Goal: Task Accomplishment & Management: Use online tool/utility

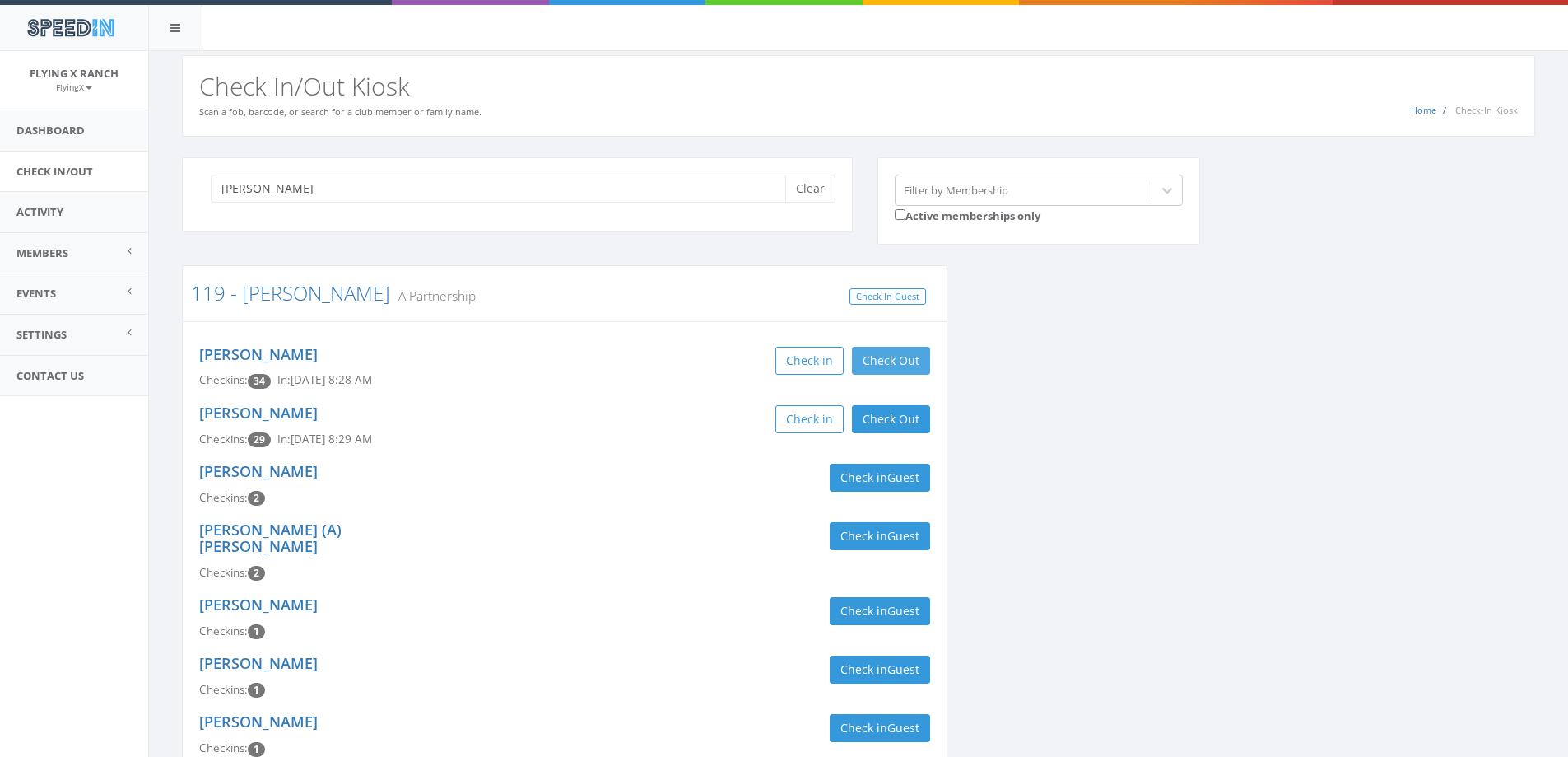
type input "perkins"
click at [917, 362] on button "Check Out" at bounding box center [890, 361] width 78 height 28
click at [904, 428] on button "Check Out" at bounding box center [890, 419] width 78 height 28
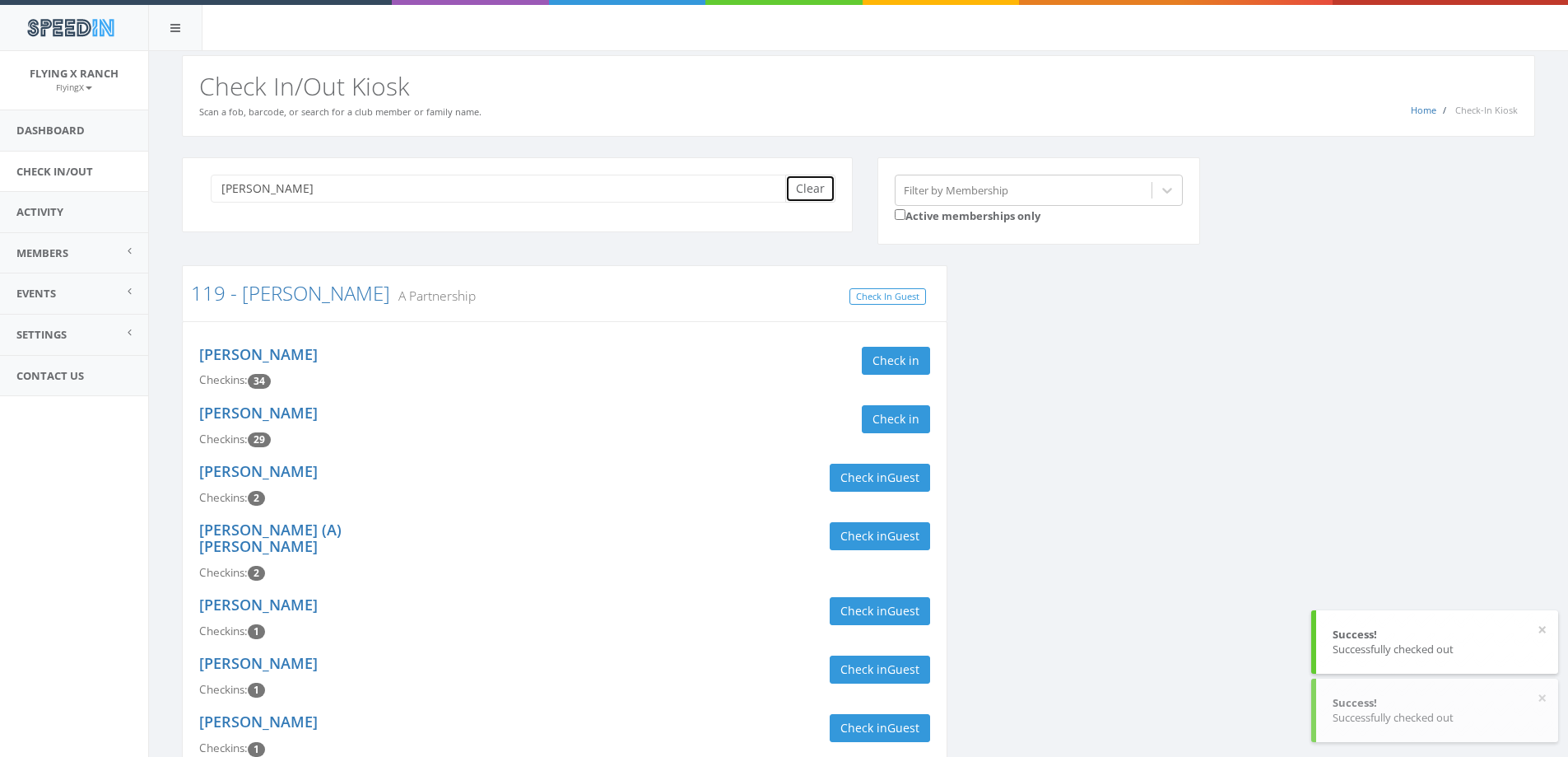
click at [820, 198] on button "Clear" at bounding box center [809, 189] width 50 height 28
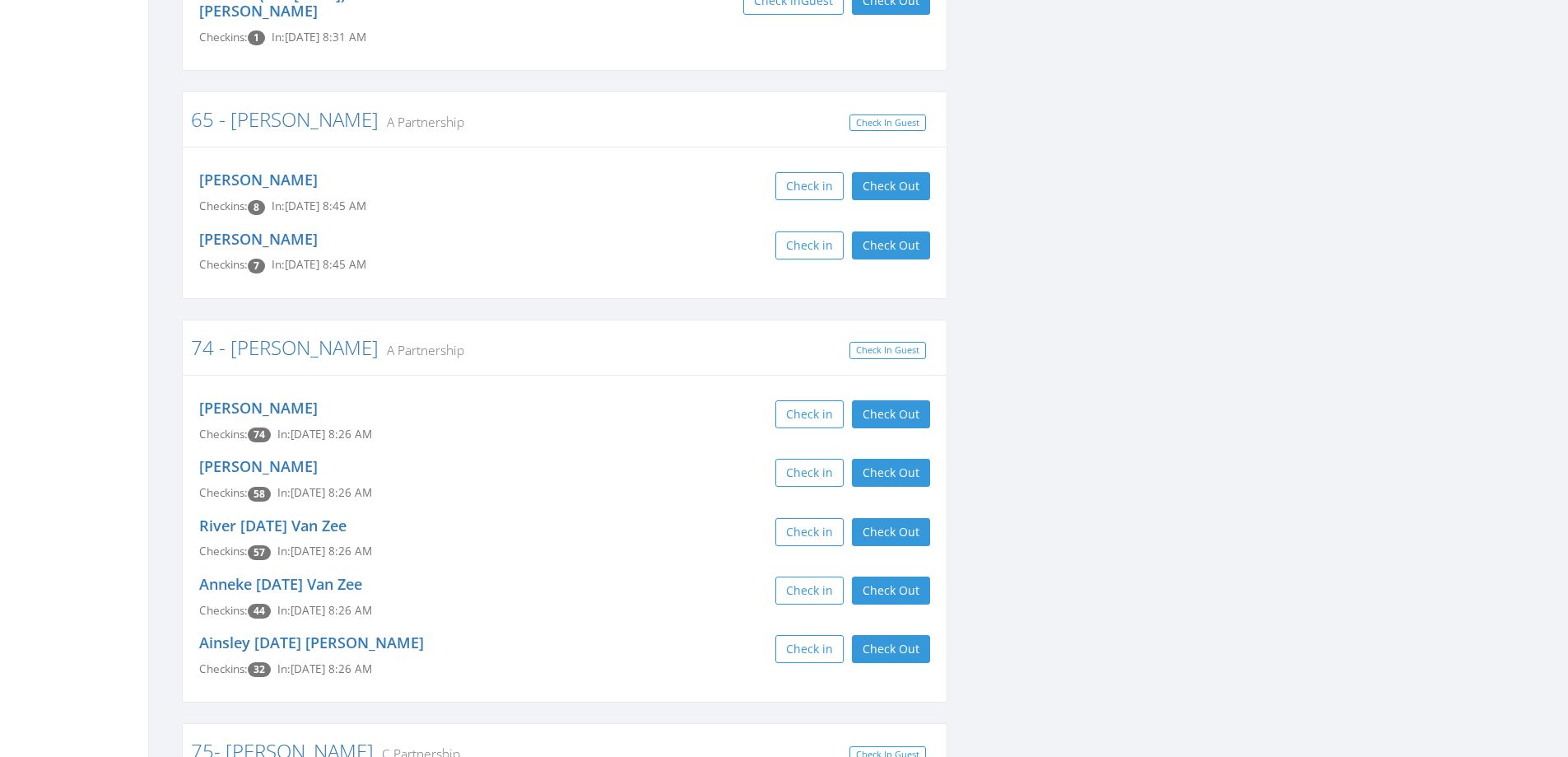
scroll to position [6668, 0]
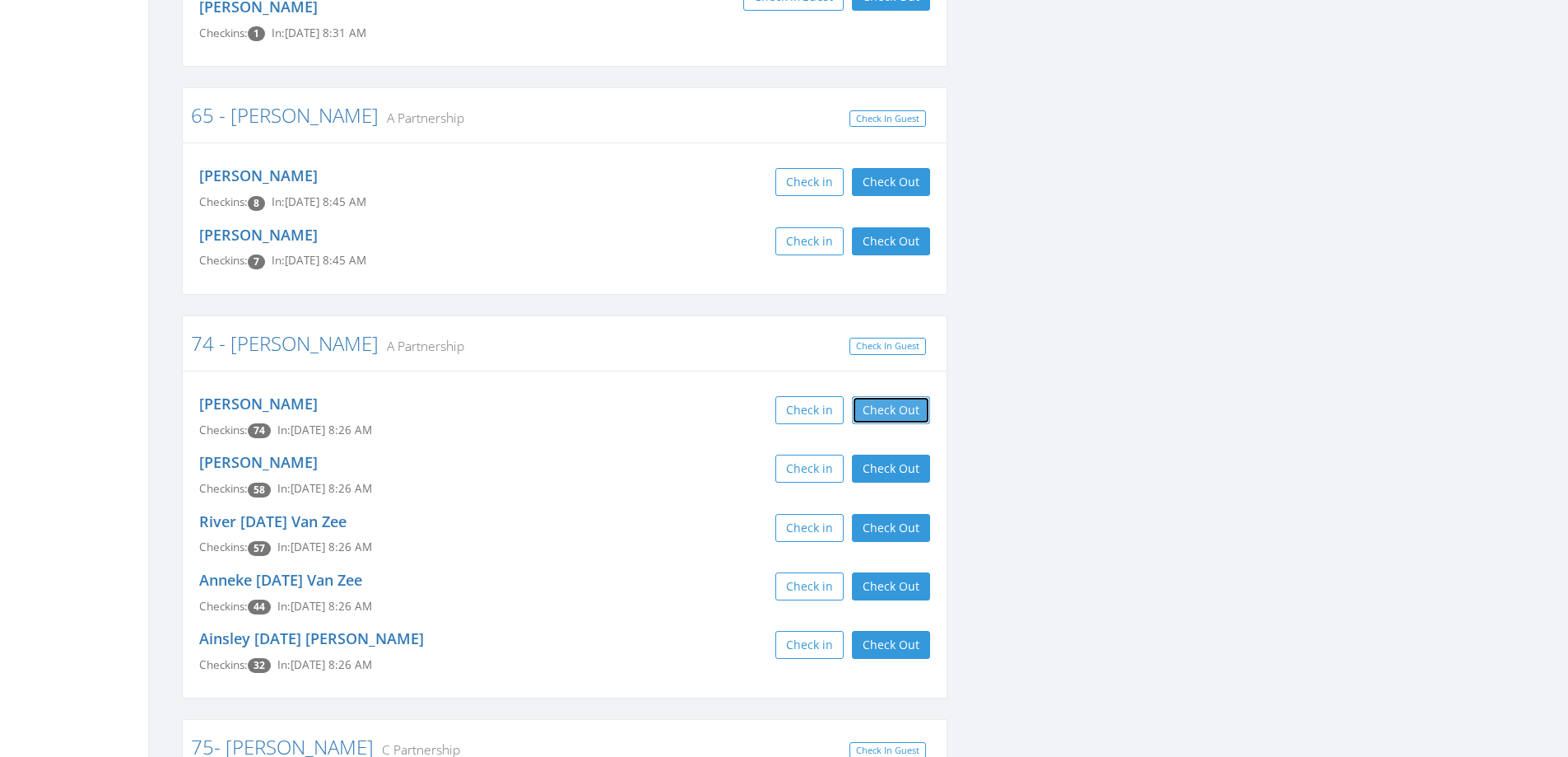
click at [898, 396] on button "Check Out" at bounding box center [890, 410] width 78 height 28
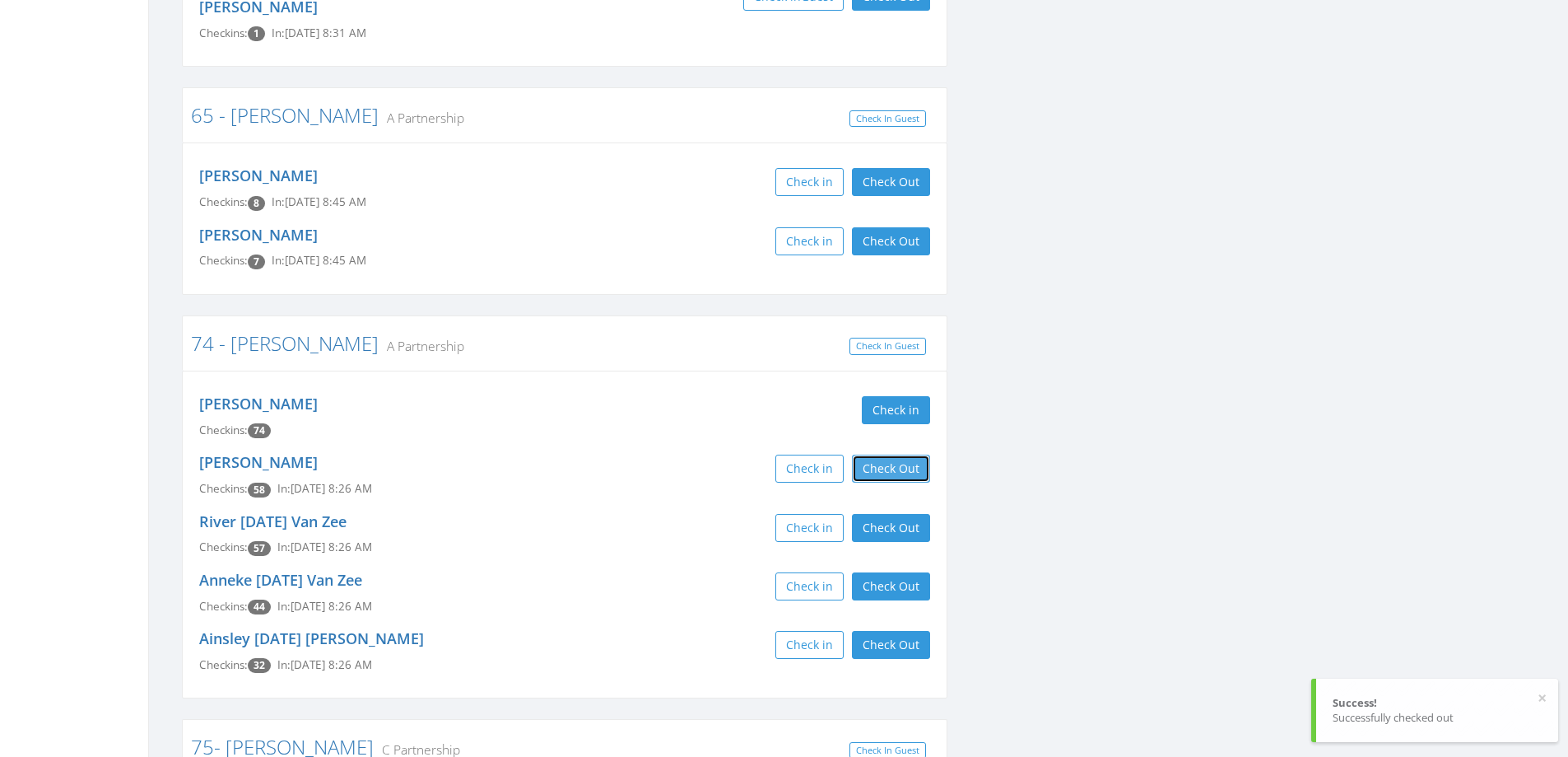
click at [899, 454] on button "Check Out" at bounding box center [890, 468] width 78 height 28
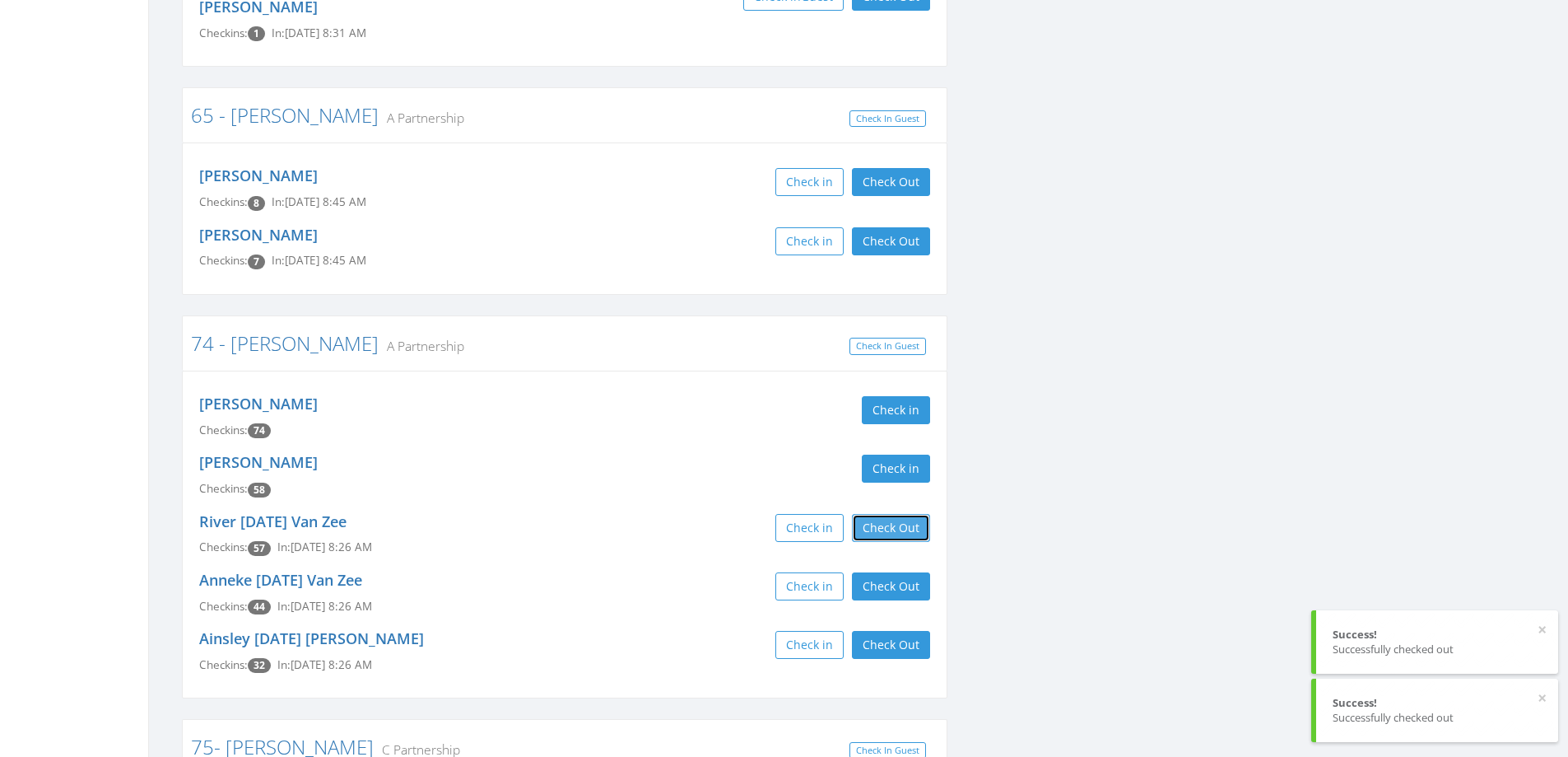
click at [903, 514] on button "Check Out" at bounding box center [890, 528] width 78 height 28
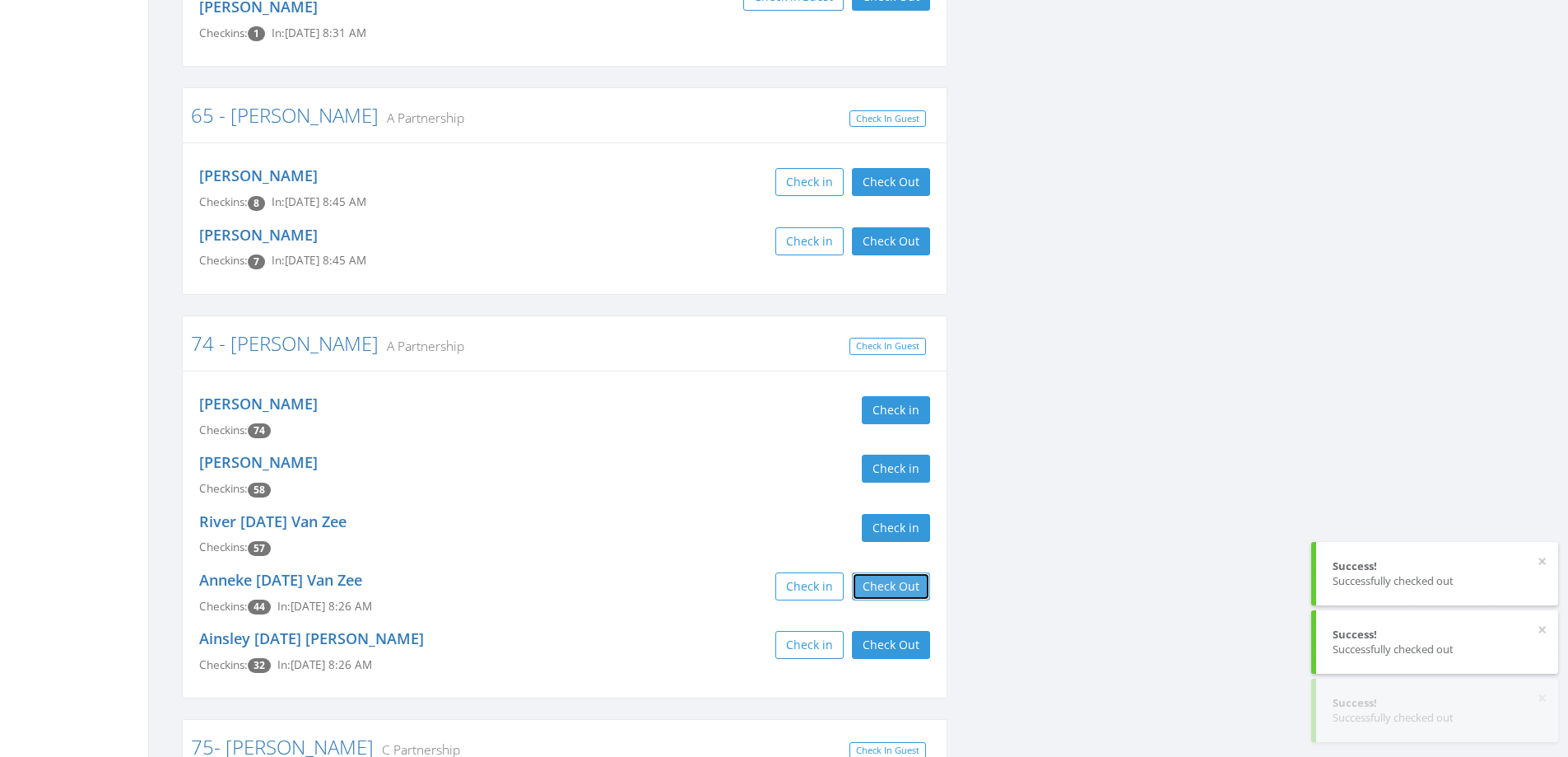
click at [903, 573] on button "Check Out" at bounding box center [890, 587] width 78 height 28
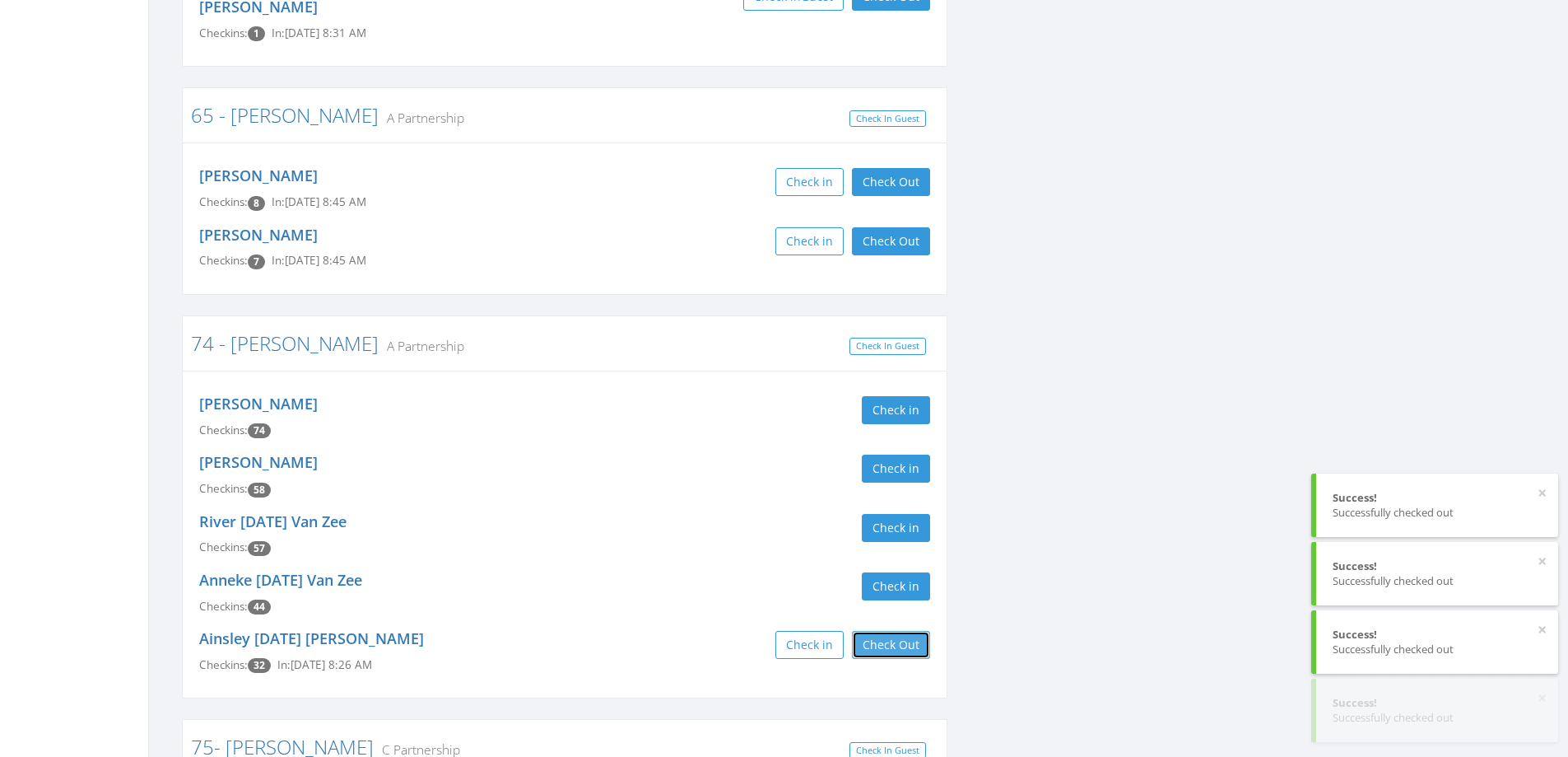
click at [902, 631] on button "Check Out" at bounding box center [890, 645] width 78 height 28
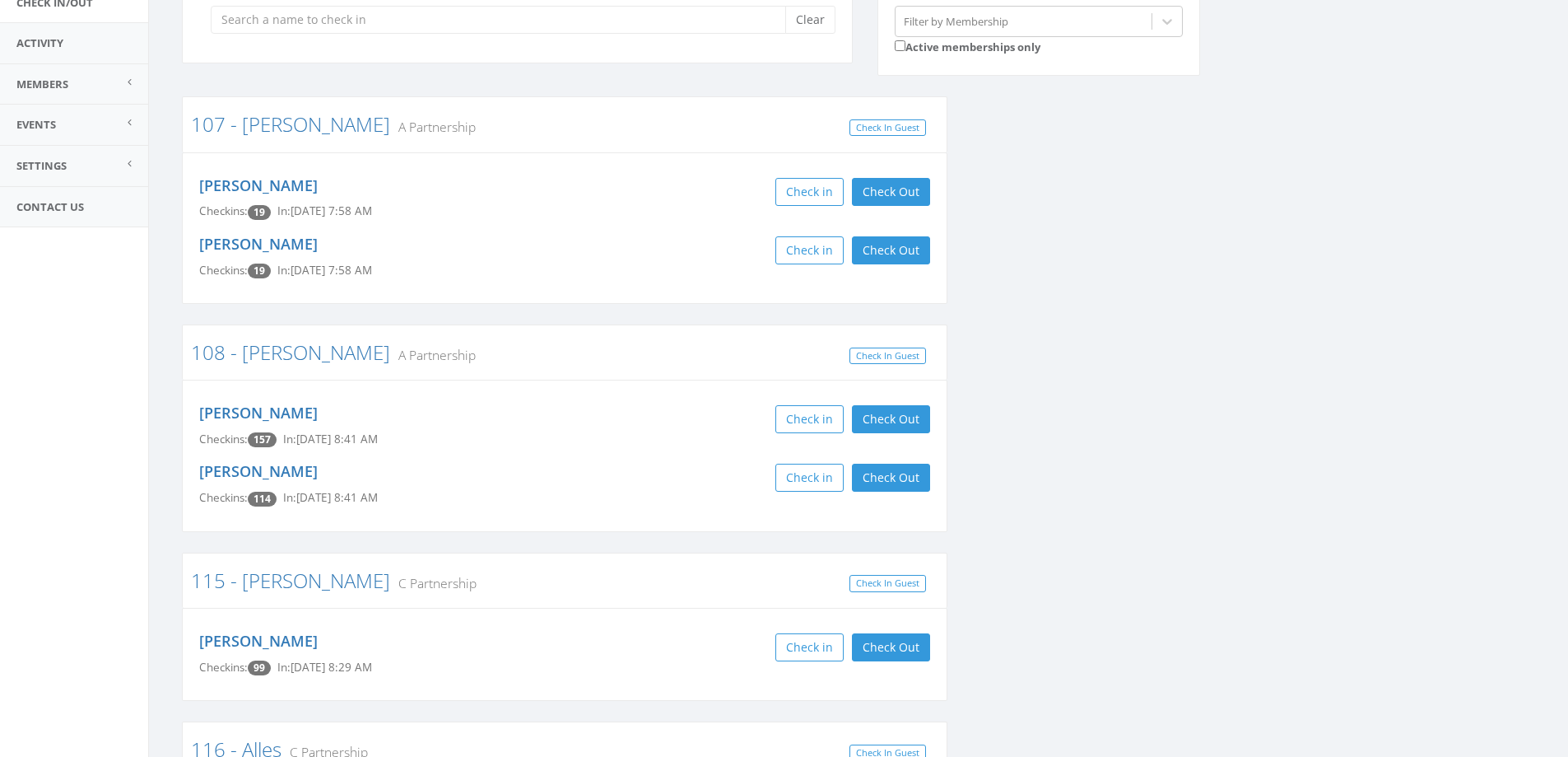
scroll to position [0, 0]
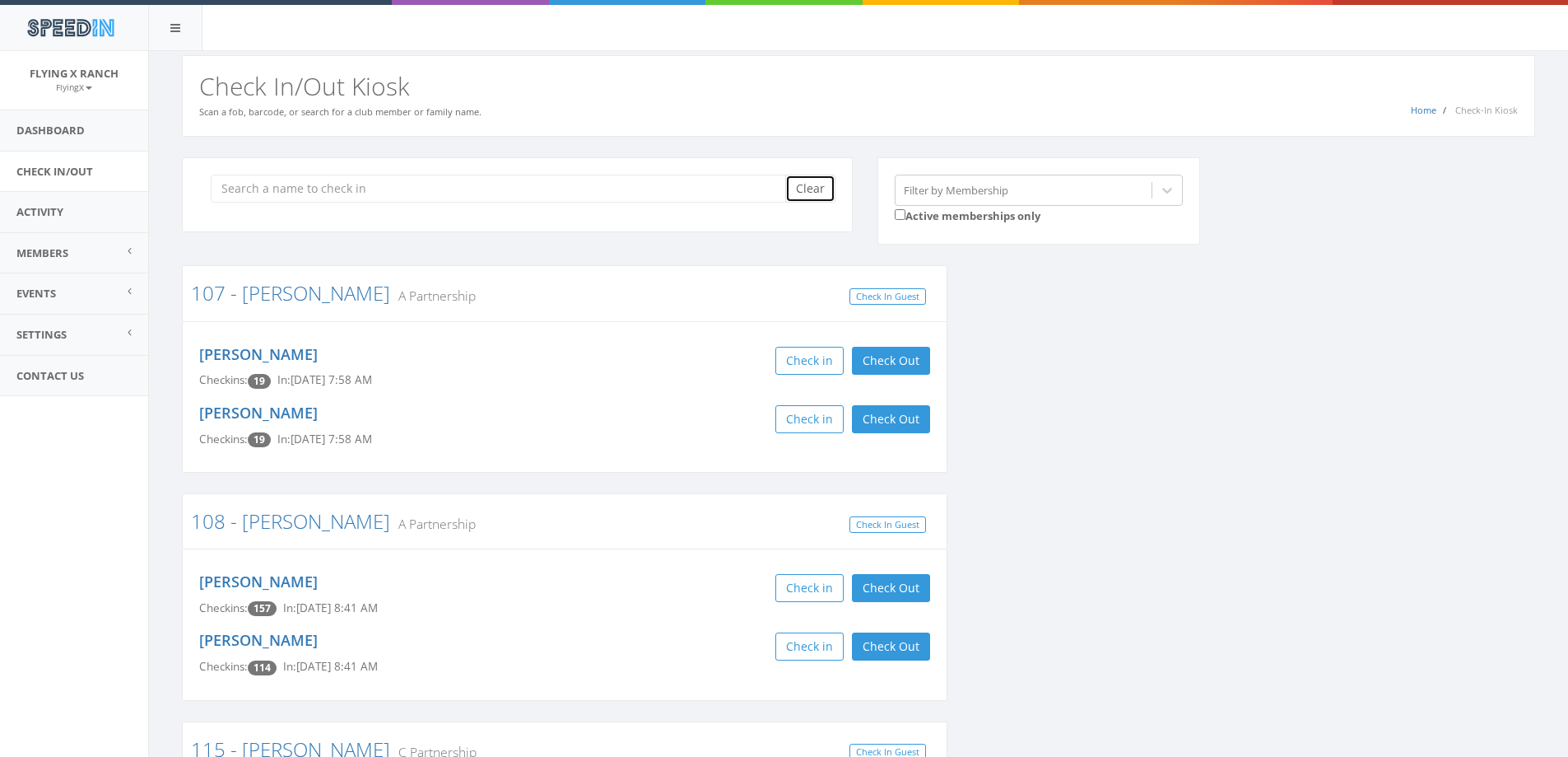
click at [811, 187] on button "Clear" at bounding box center [809, 189] width 50 height 28
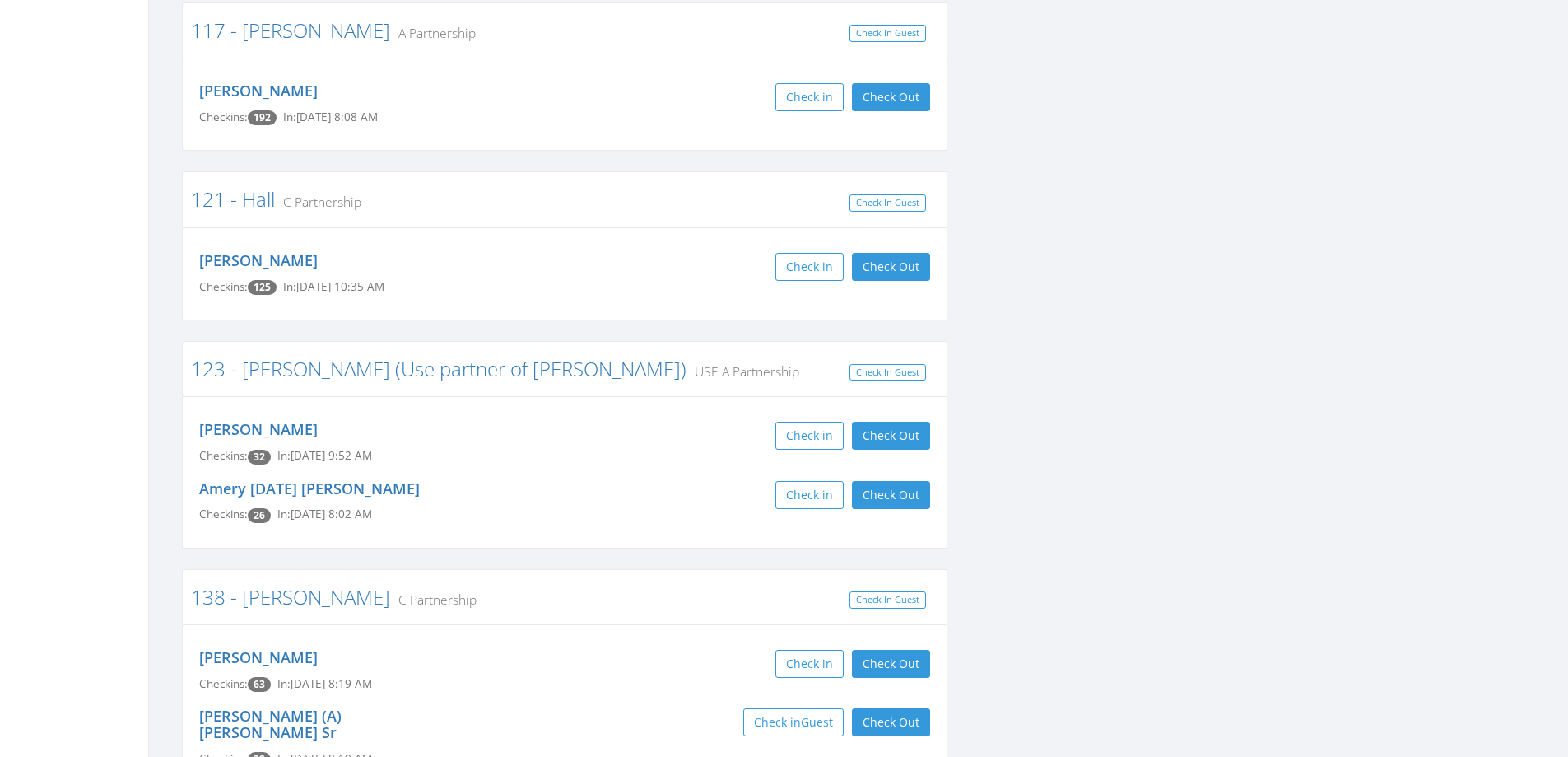
scroll to position [1071, 0]
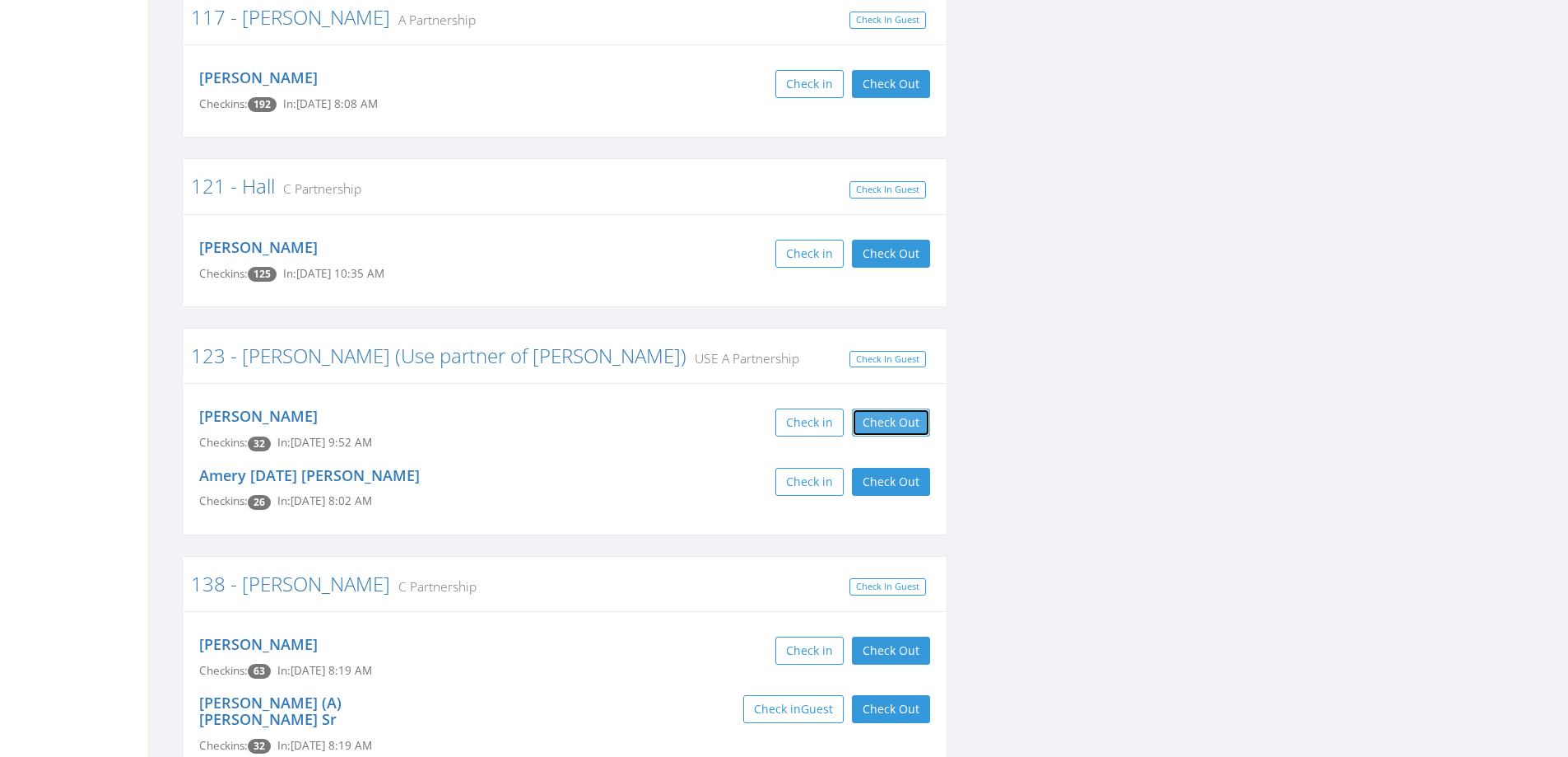
click at [888, 419] on button "Check Out" at bounding box center [890, 422] width 78 height 28
click at [894, 475] on button "Check Out" at bounding box center [890, 481] width 78 height 28
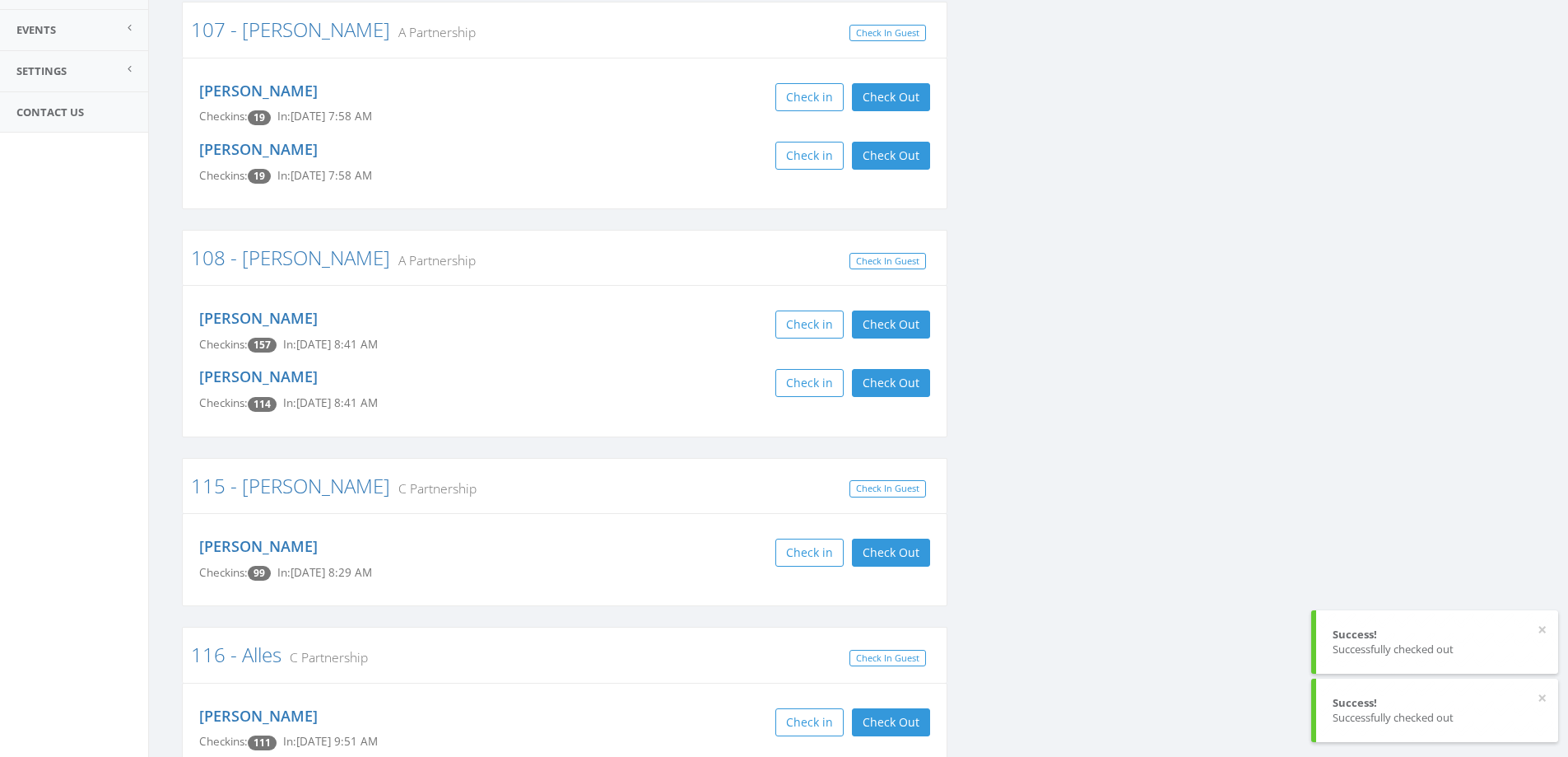
scroll to position [0, 0]
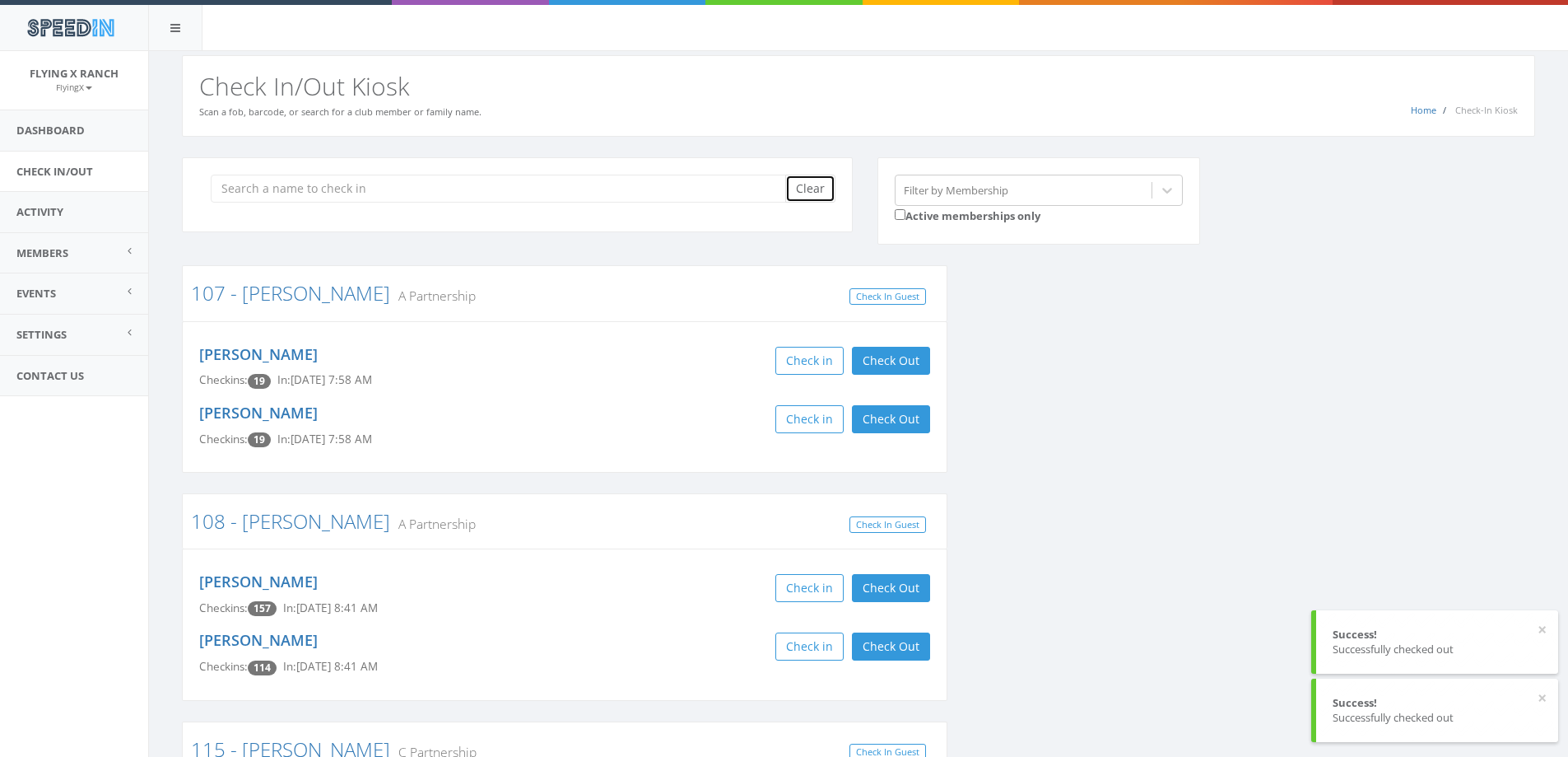
click at [817, 191] on button "Clear" at bounding box center [809, 189] width 50 height 28
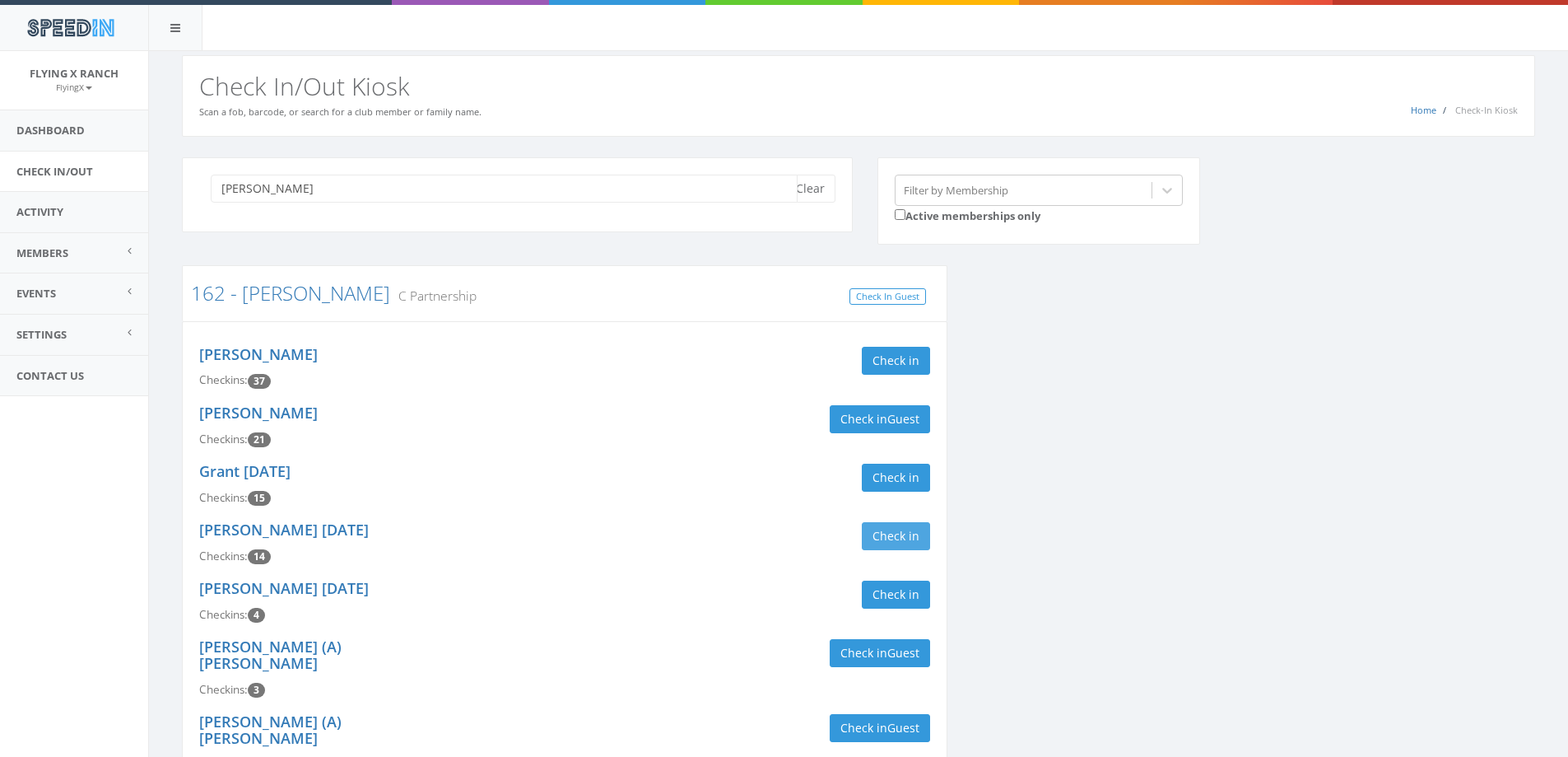
type input "haefner"
click at [890, 532] on button "Check in" at bounding box center [896, 536] width 68 height 28
click at [809, 182] on button "Clear" at bounding box center [809, 189] width 50 height 28
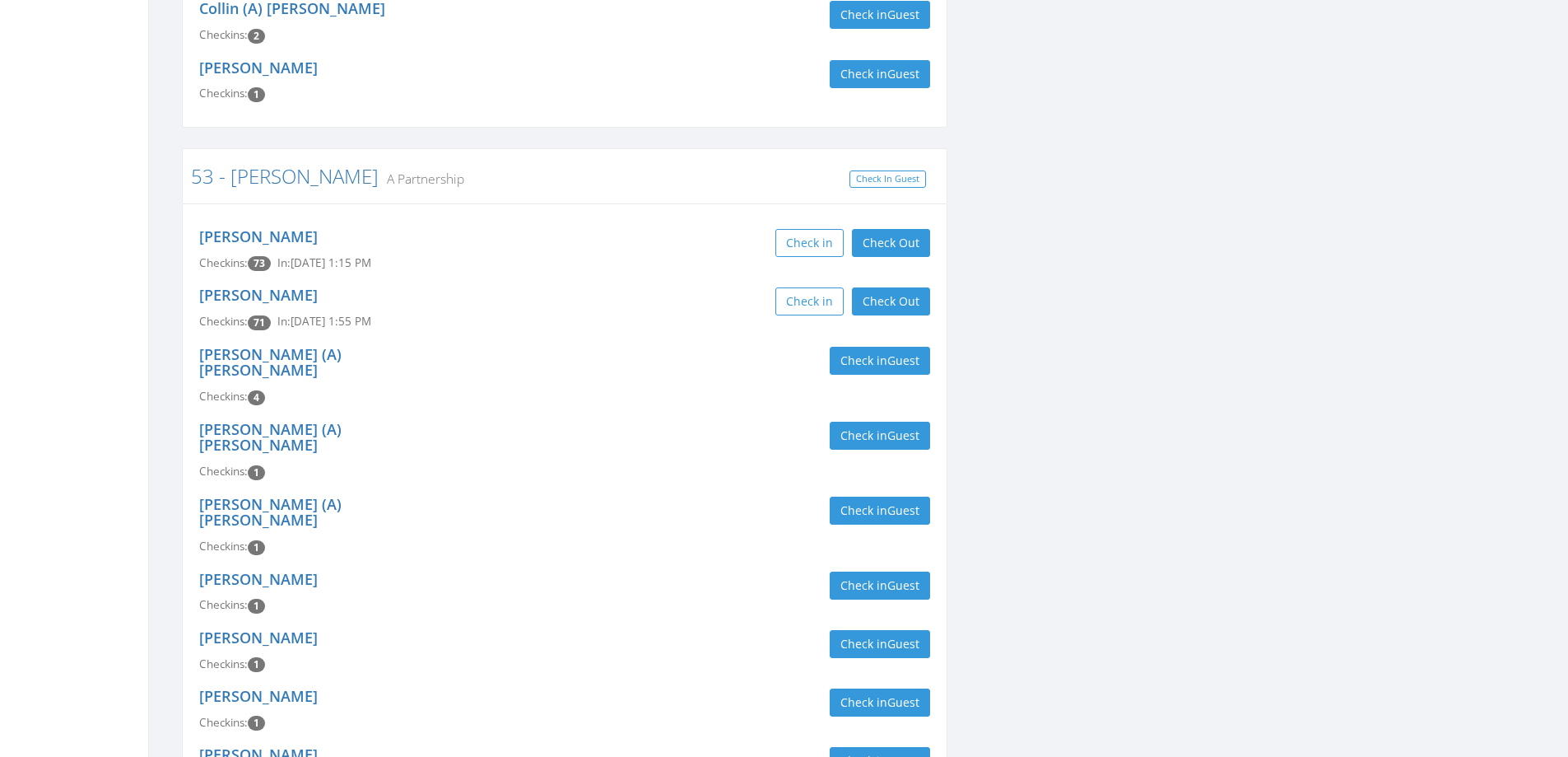
scroll to position [659, 0]
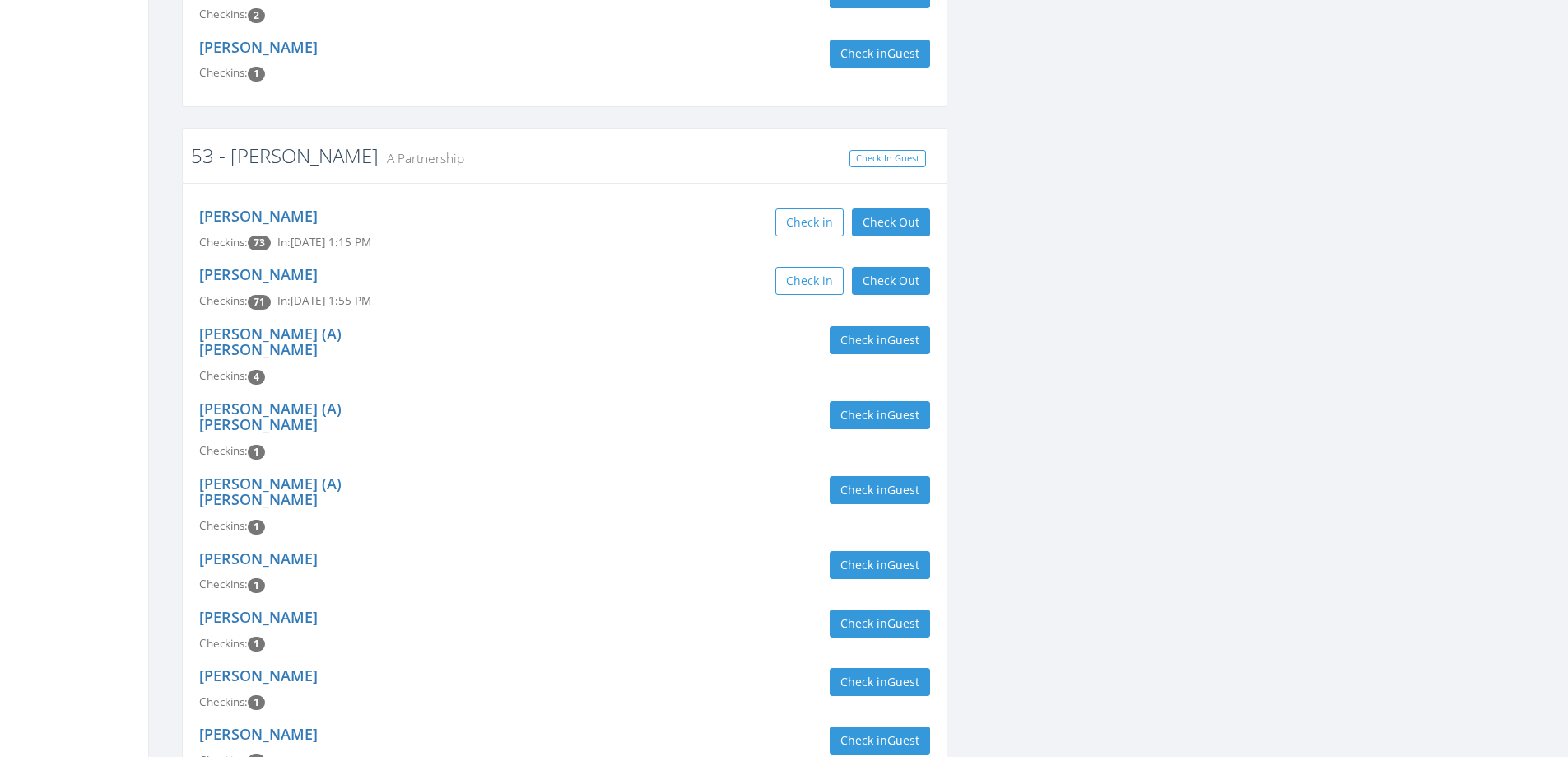
type input "[PERSON_NAME]"
click at [265, 155] on link "53 - [PERSON_NAME]" at bounding box center [284, 155] width 188 height 27
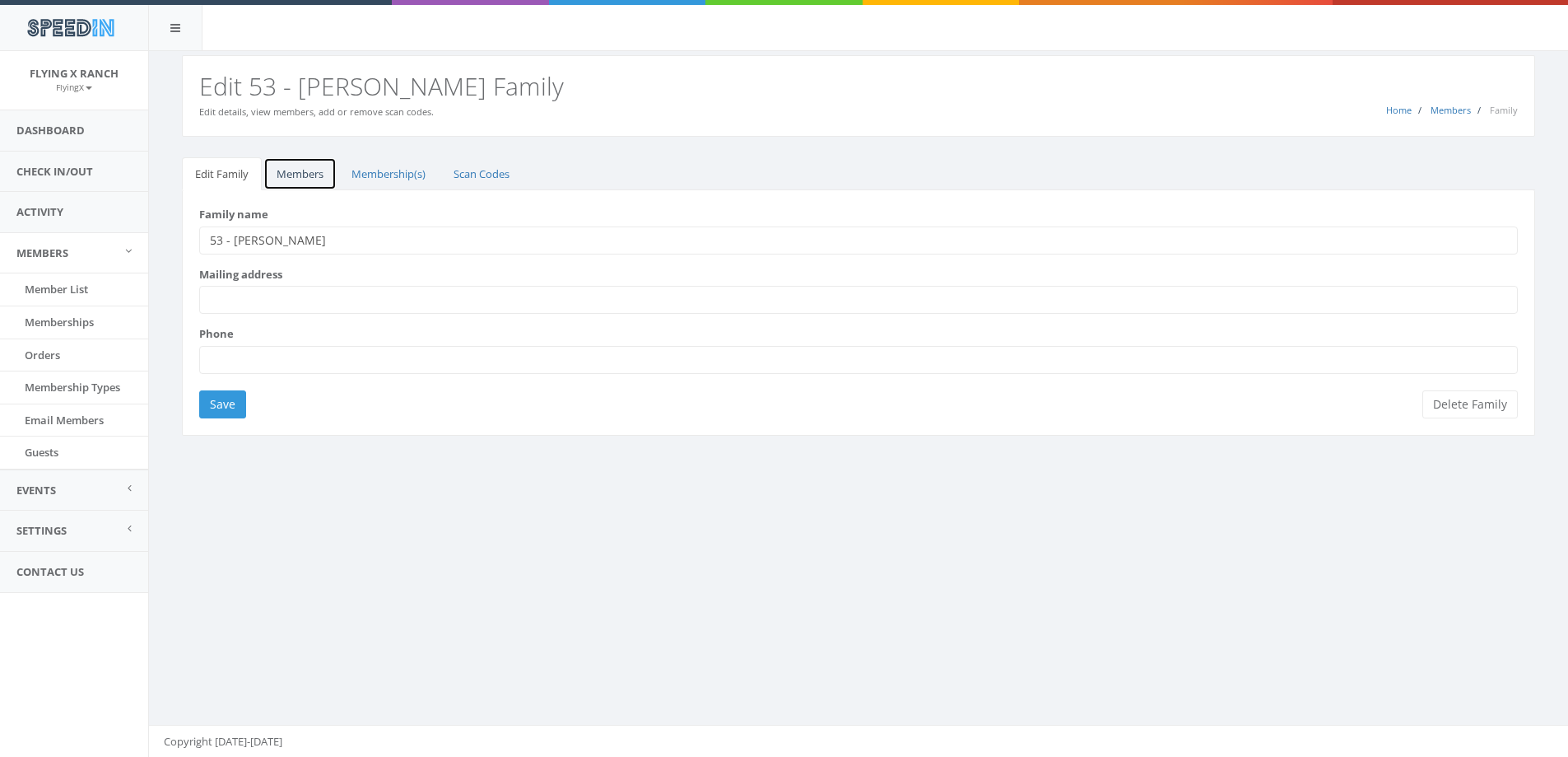
click at [280, 167] on link "Members" at bounding box center [299, 174] width 73 height 33
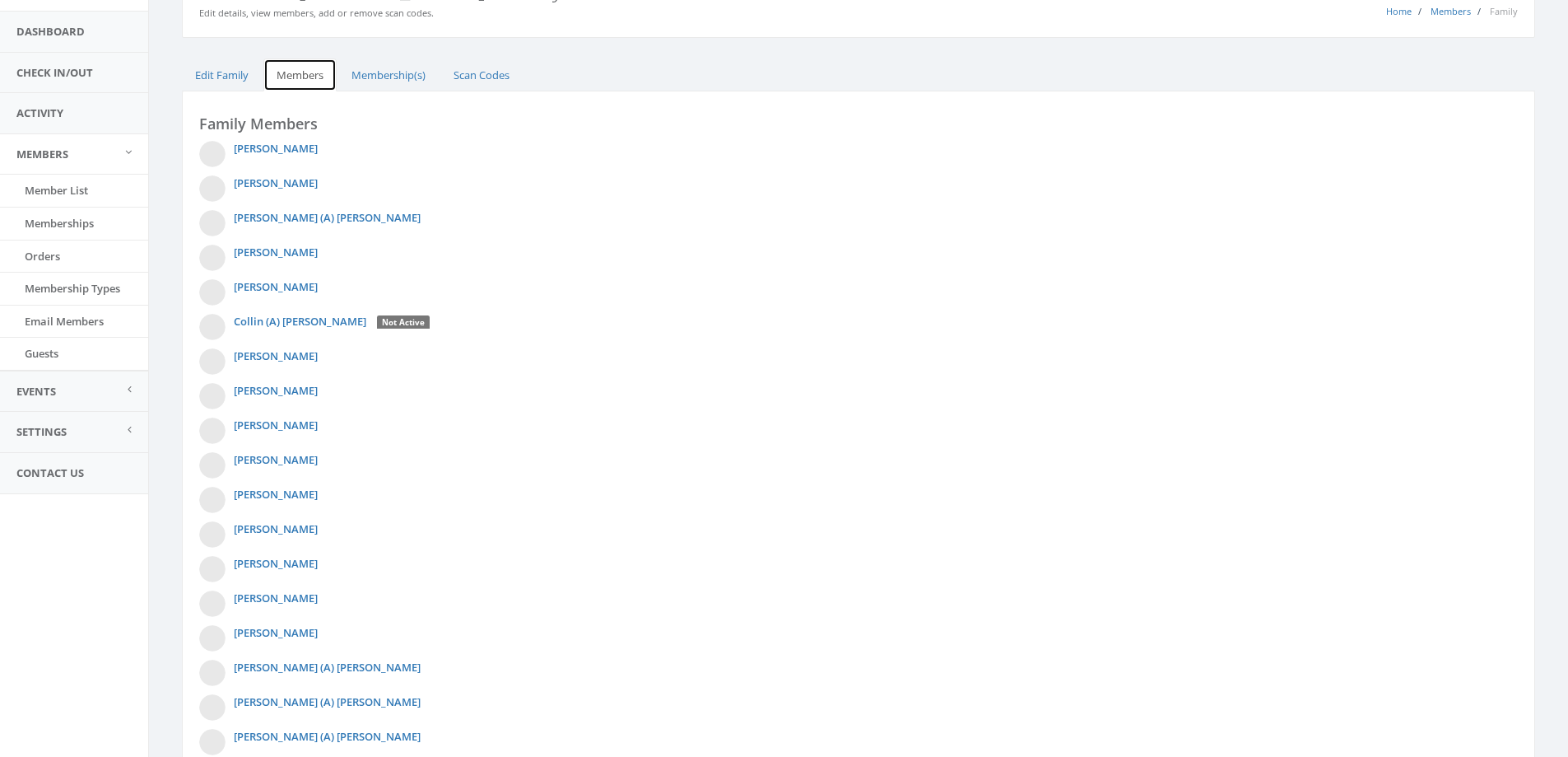
scroll to position [204, 0]
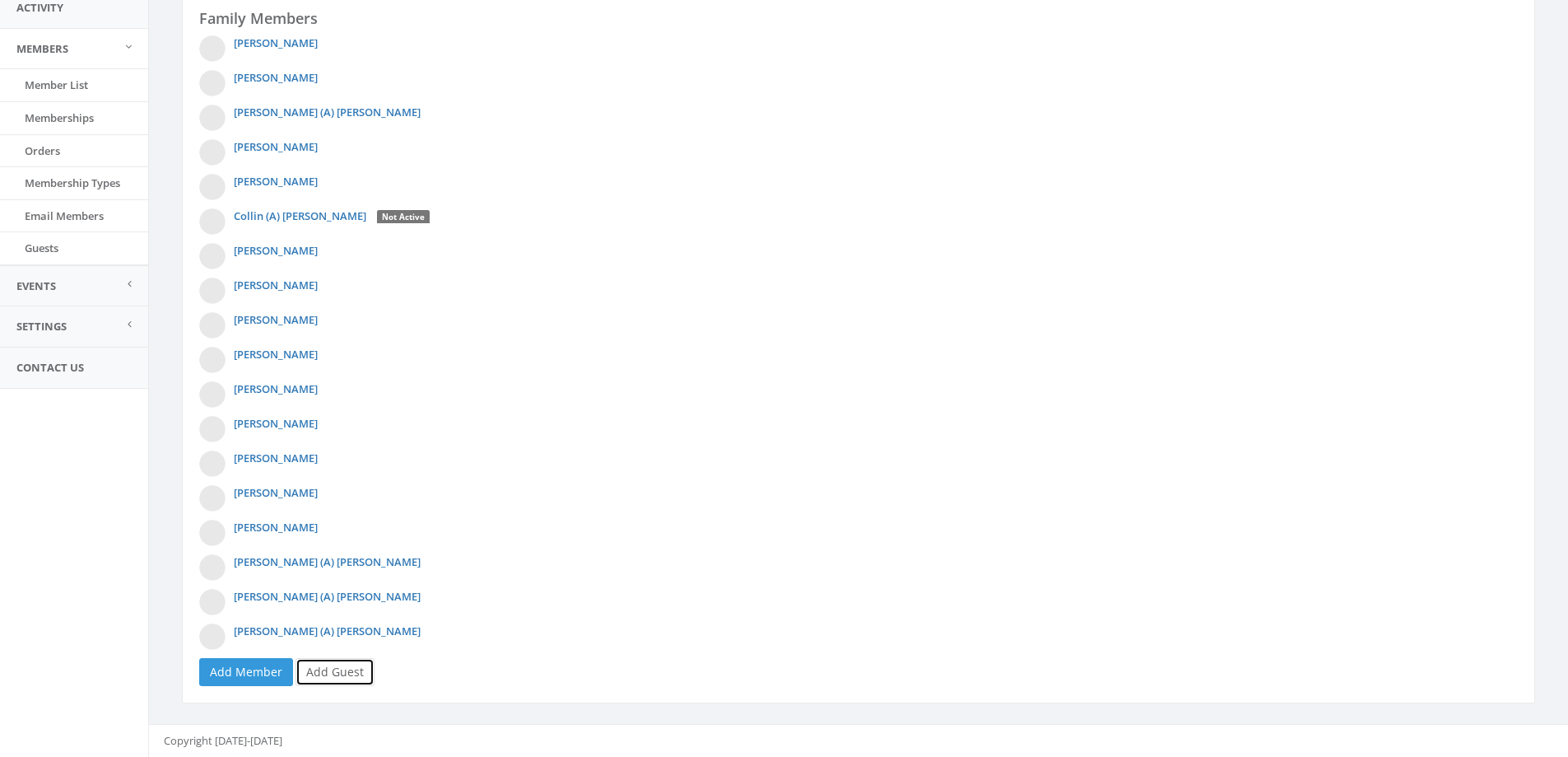
click at [335, 667] on link "Add Guest" at bounding box center [335, 672] width 79 height 28
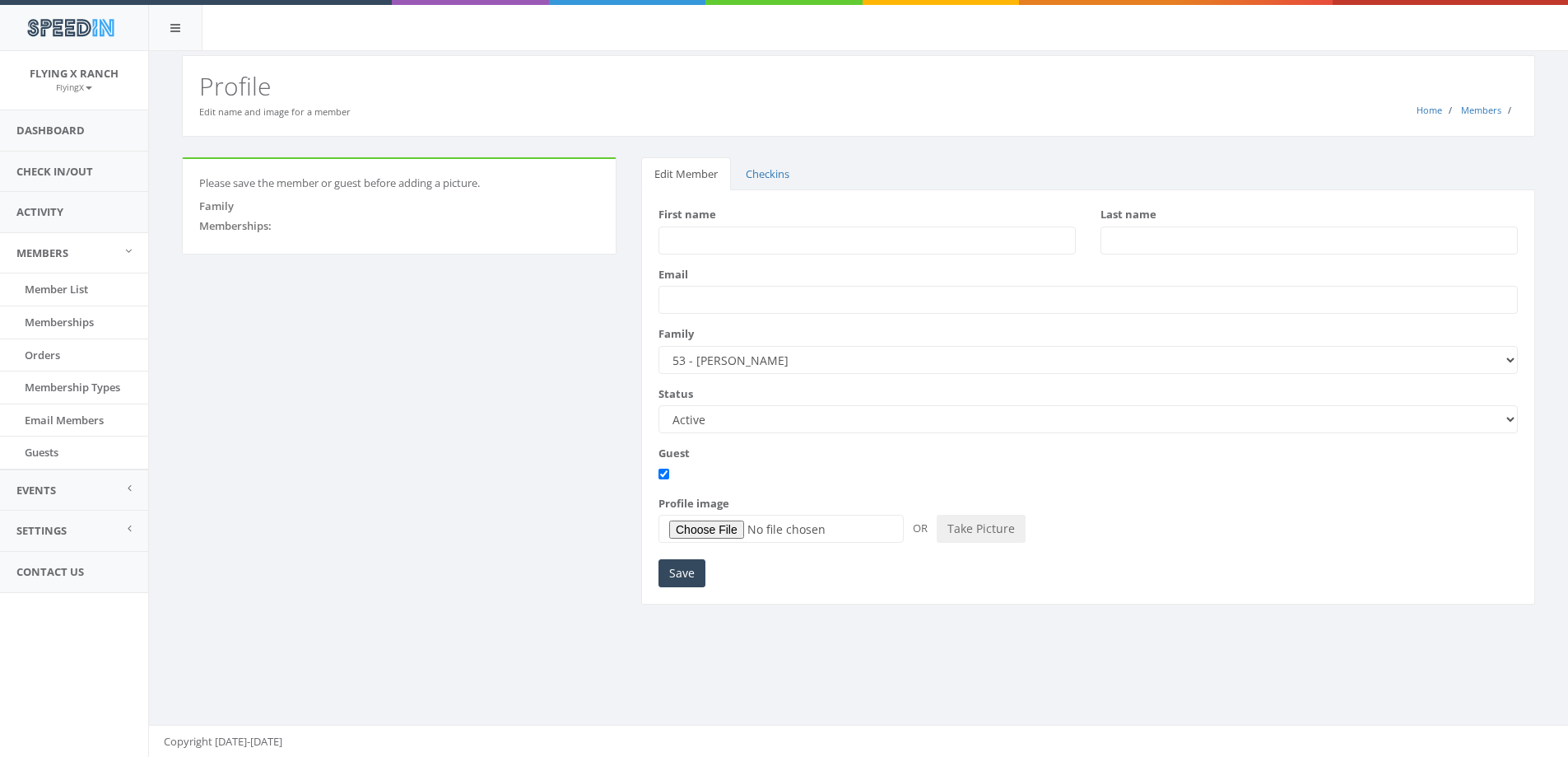
click at [744, 241] on input "First name" at bounding box center [867, 241] width 417 height 28
type input "Nathan"
type input "Johnson"
click at [673, 568] on input "Save" at bounding box center [681, 573] width 47 height 28
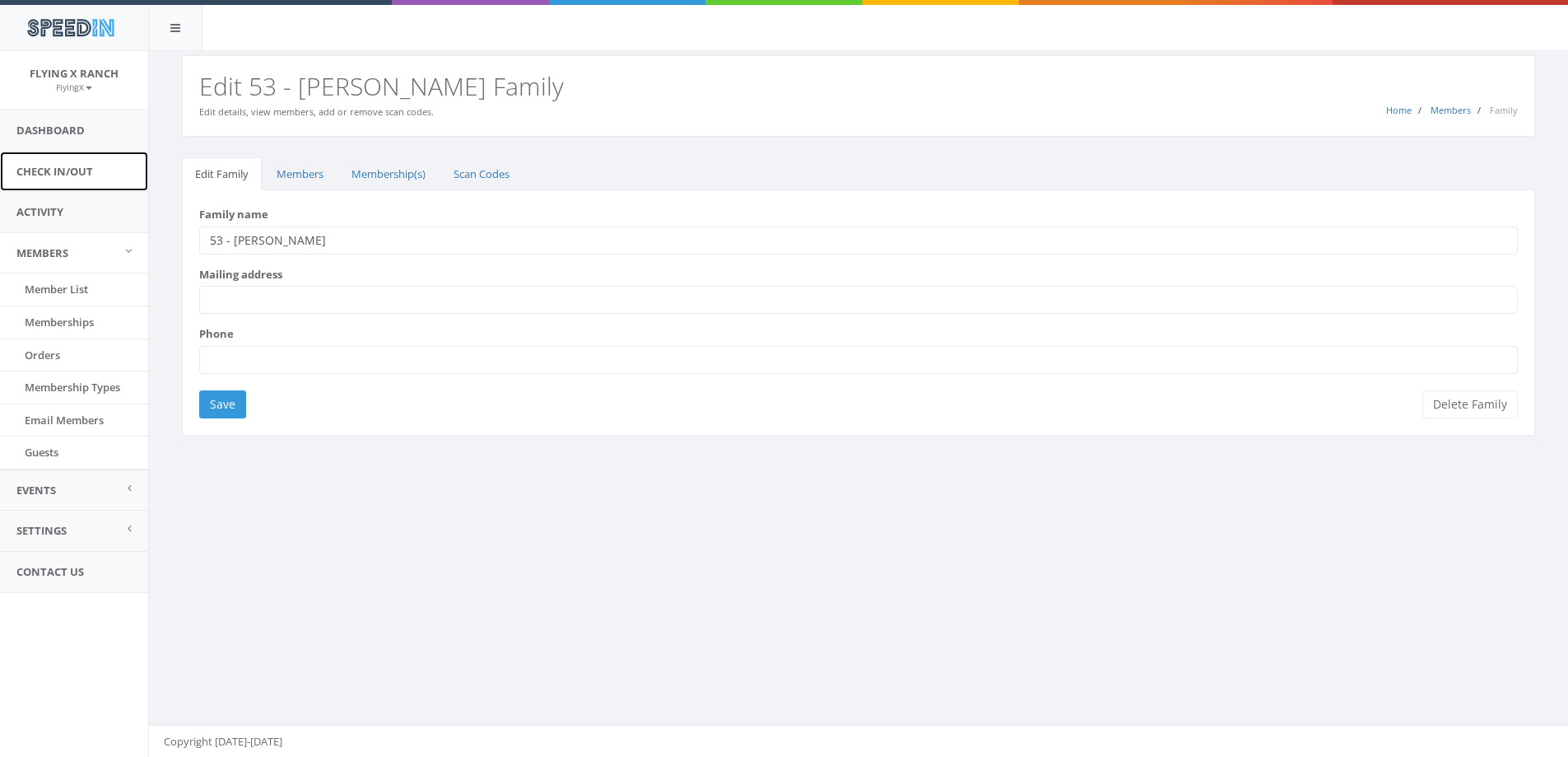
click at [45, 179] on link "Check In/Out" at bounding box center [74, 171] width 148 height 40
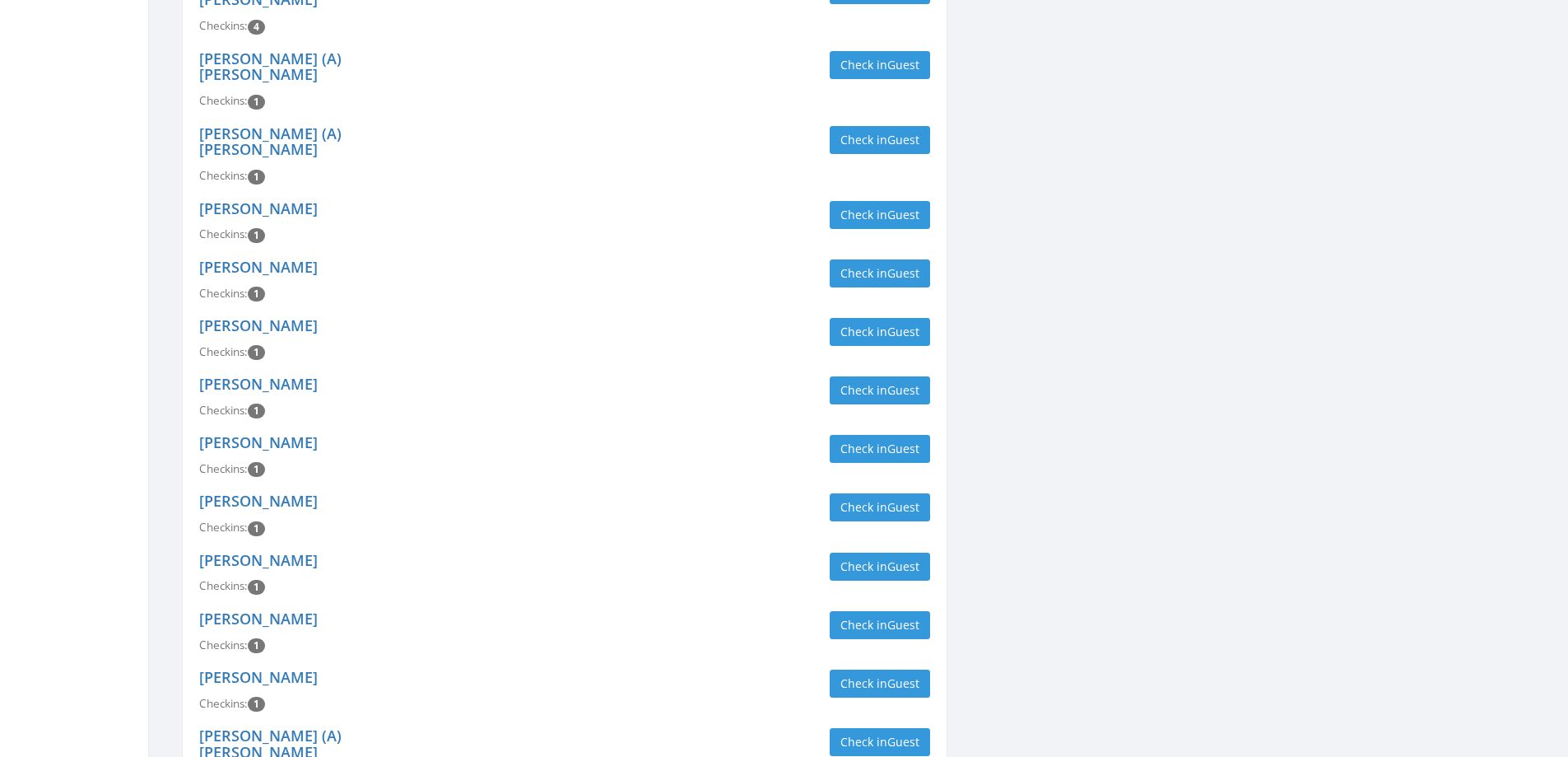
scroll to position [1249, 0]
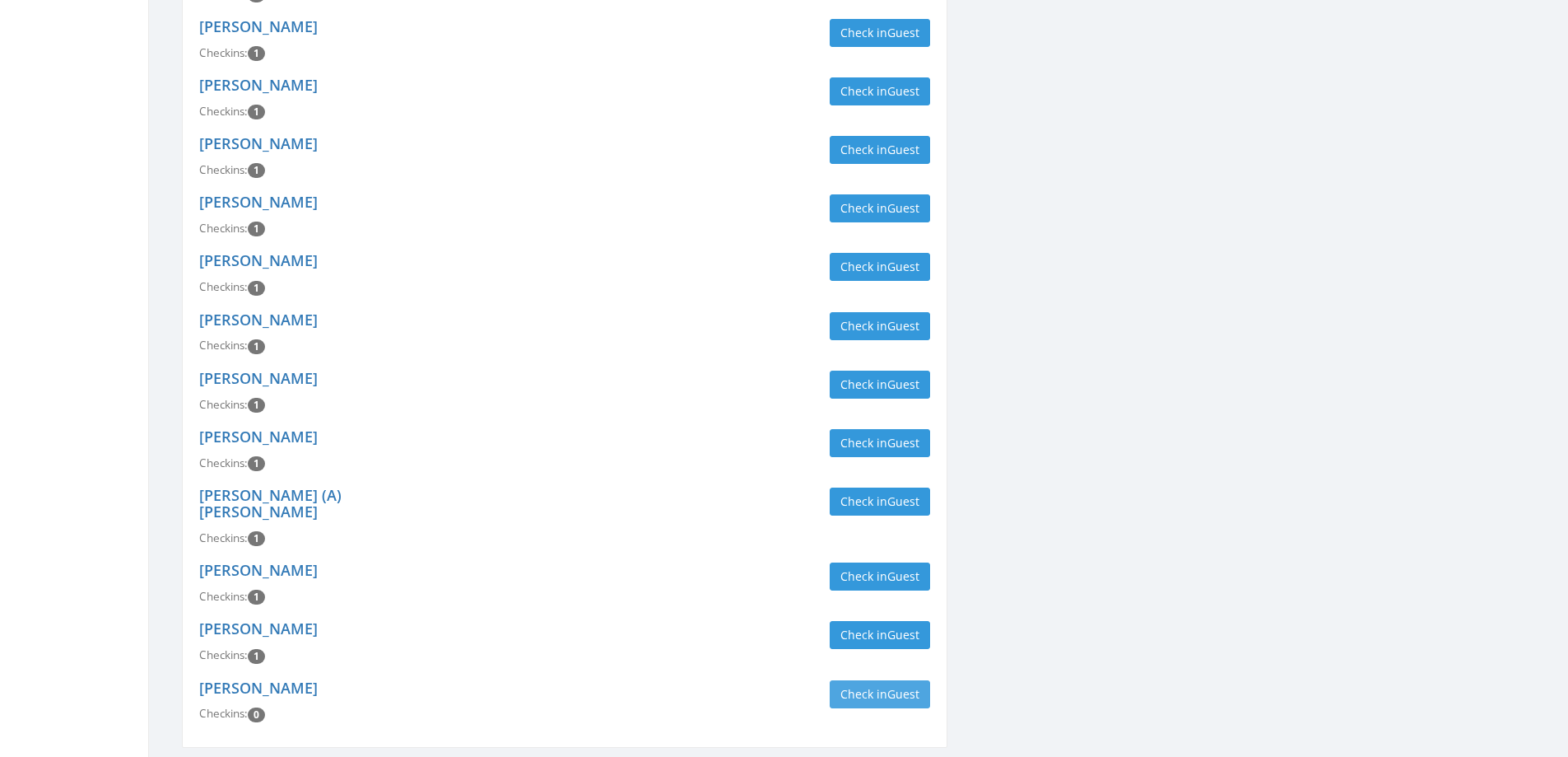
type input "[PERSON_NAME]"
click at [882, 680] on button "Check in Guest" at bounding box center [880, 694] width 100 height 28
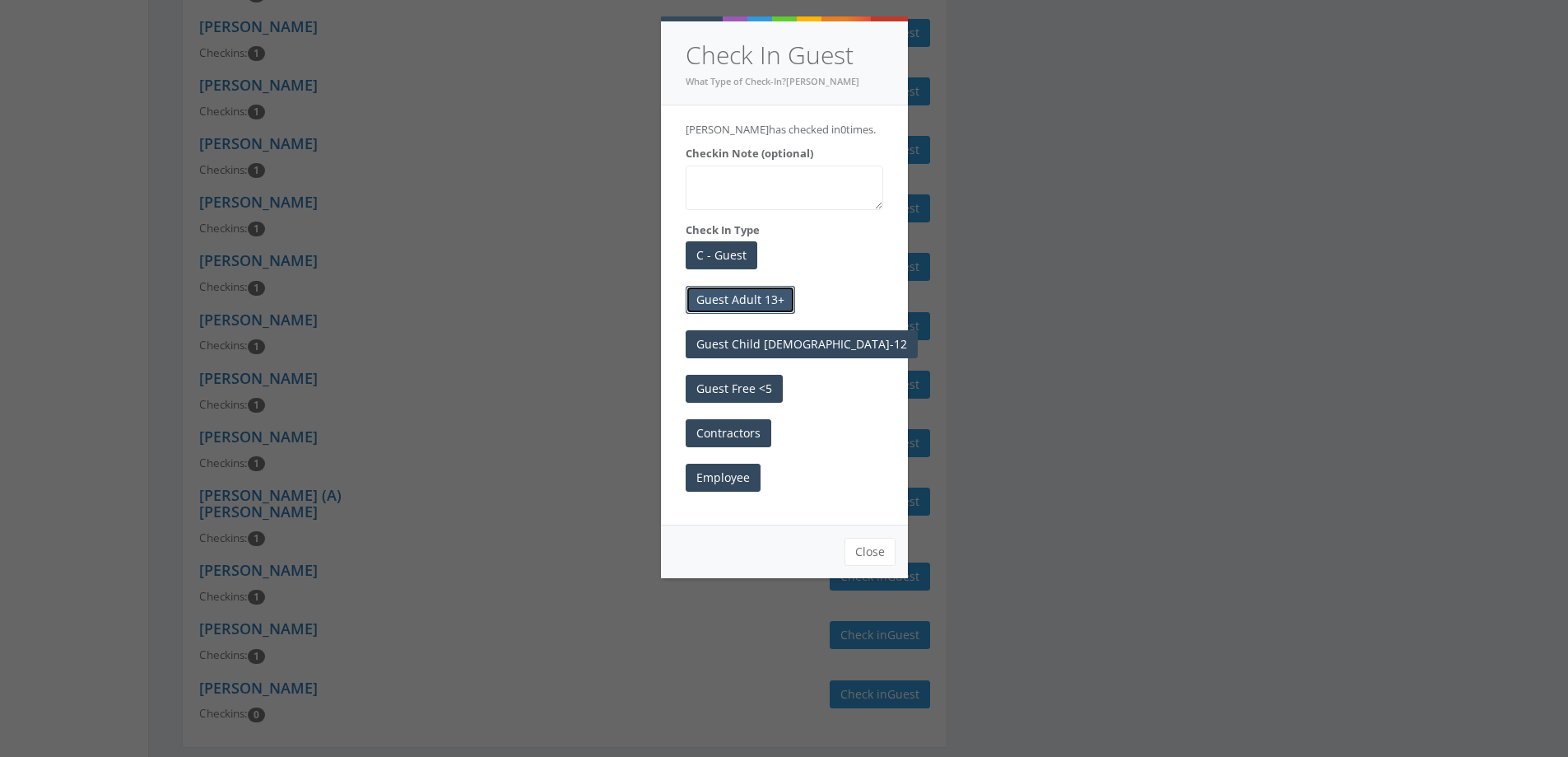
click at [731, 314] on button "Guest Adult 13+" at bounding box center [740, 299] width 110 height 28
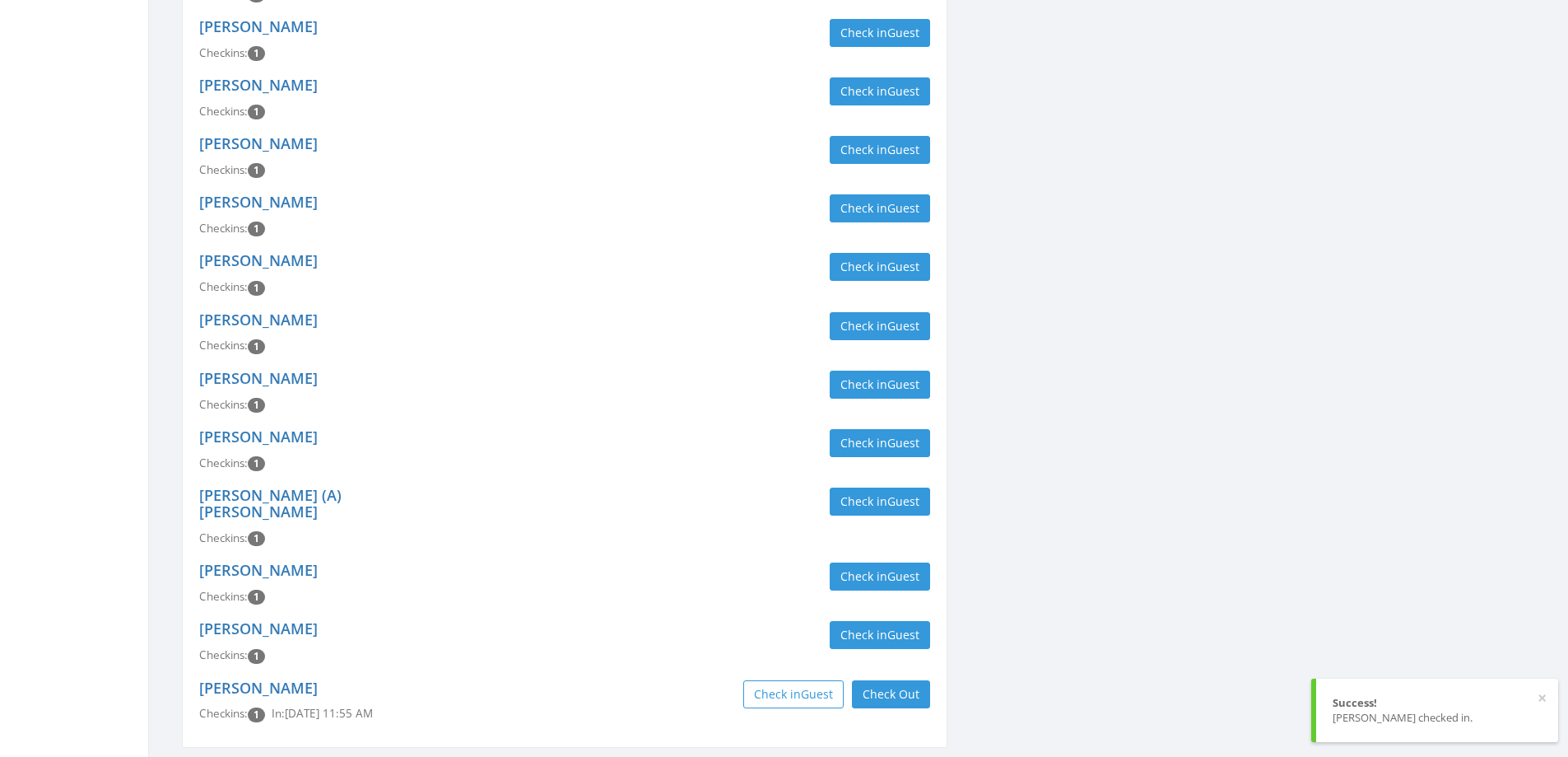
click at [731, 362] on div "[PERSON_NAME] Checkins: 1 Check in Guest" at bounding box center [565, 391] width 756 height 59
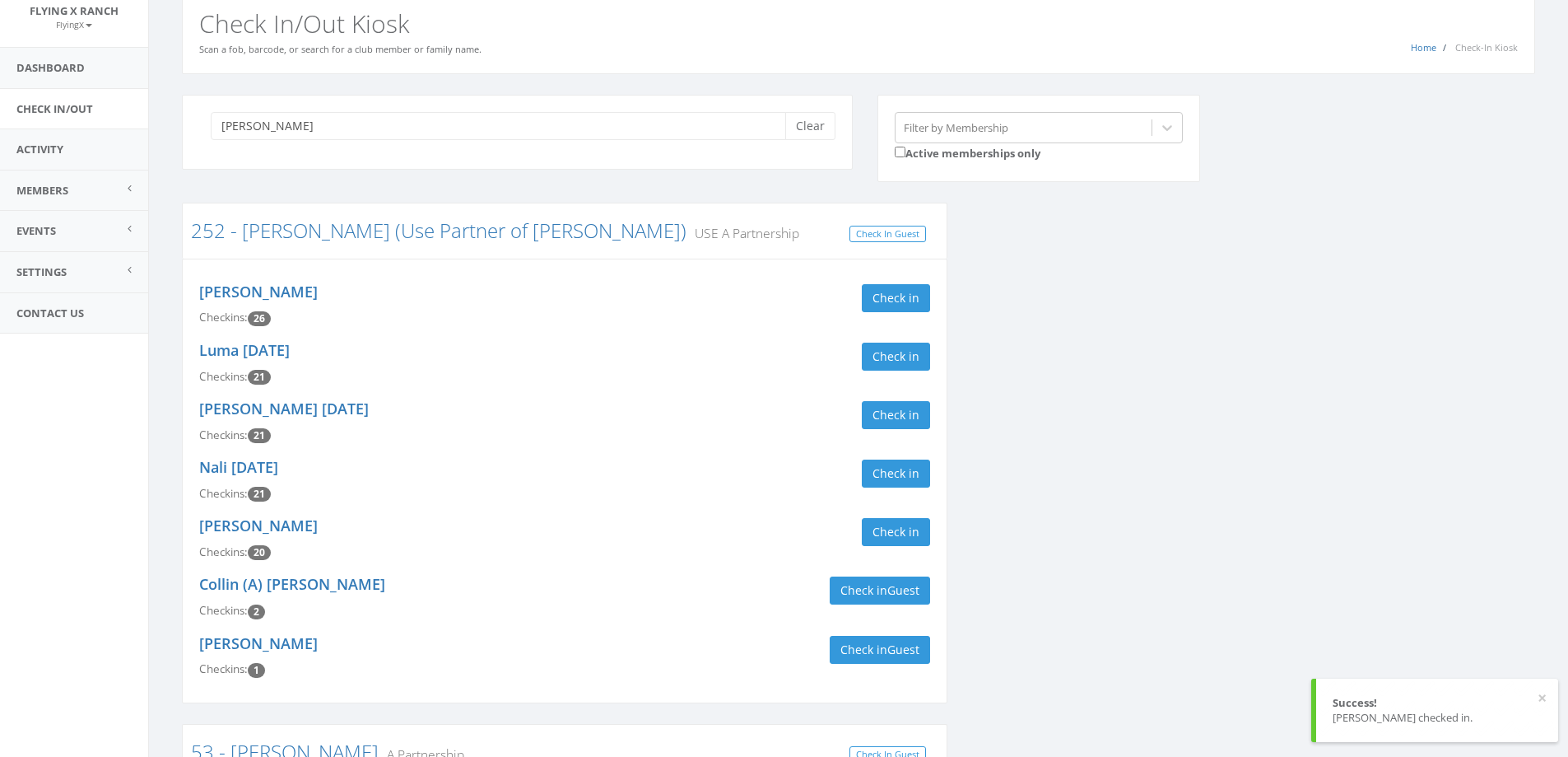
scroll to position [0, 0]
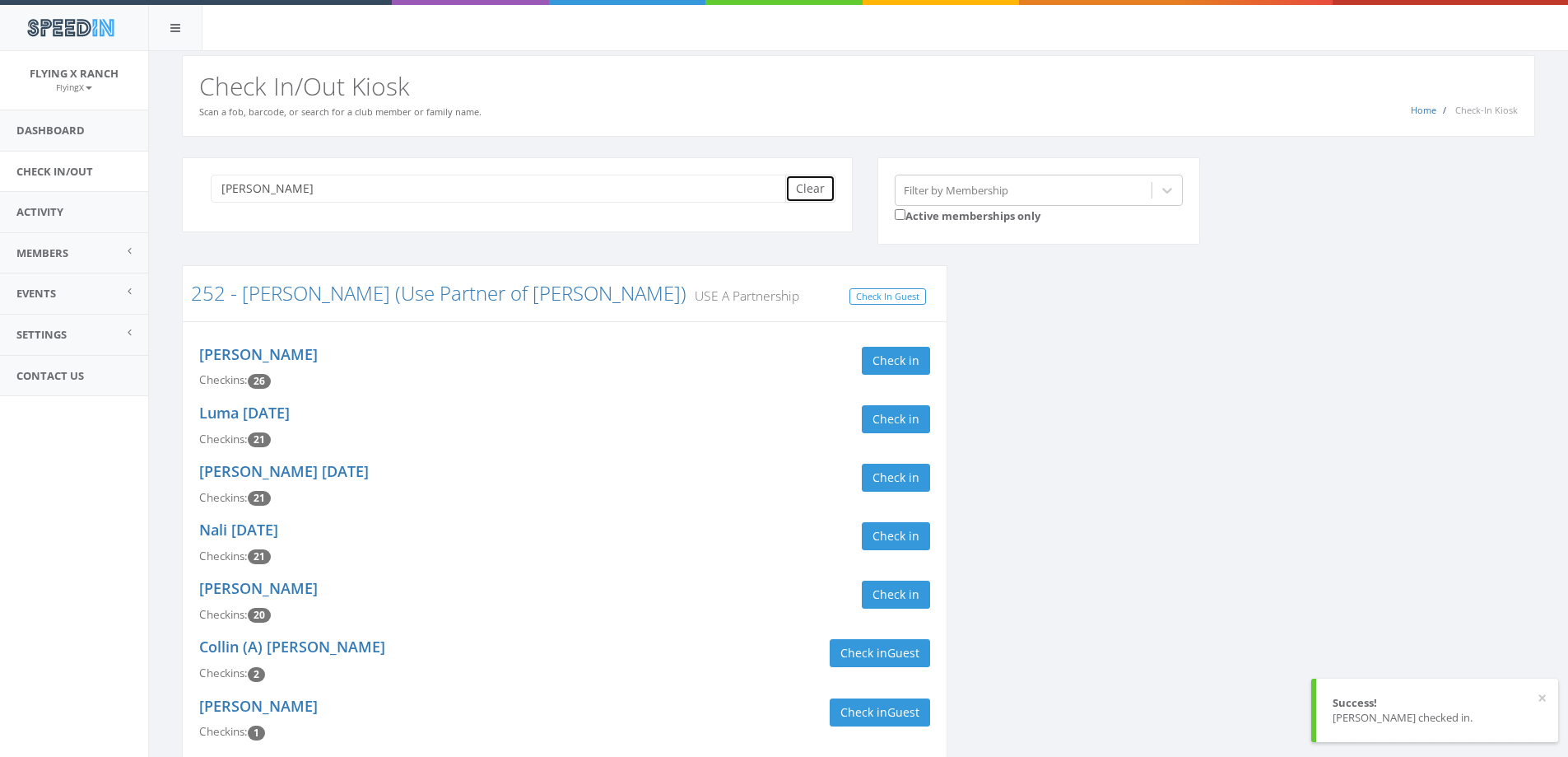
click at [797, 182] on button "Clear" at bounding box center [809, 189] width 50 height 28
